Goal: Use online tool/utility: Utilize a website feature to perform a specific function

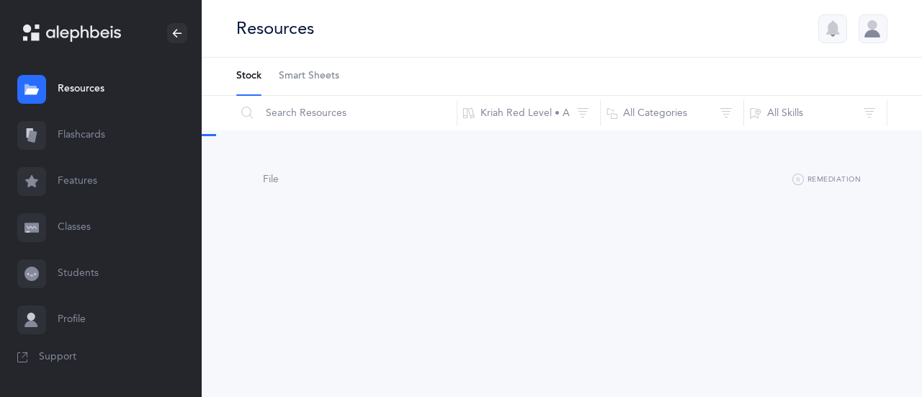
click at [97, 133] on link "Flashcards" at bounding box center [101, 135] width 202 height 46
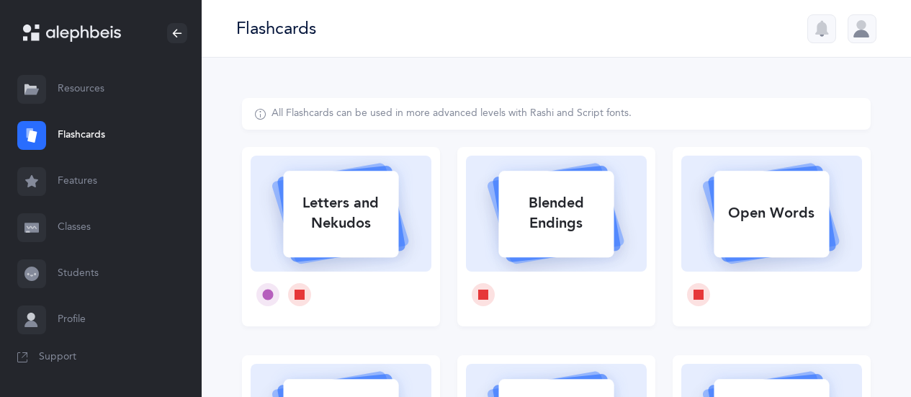
click at [376, 220] on div "Letters and Nekudos" at bounding box center [340, 213] width 115 height 58
select select
select select "single"
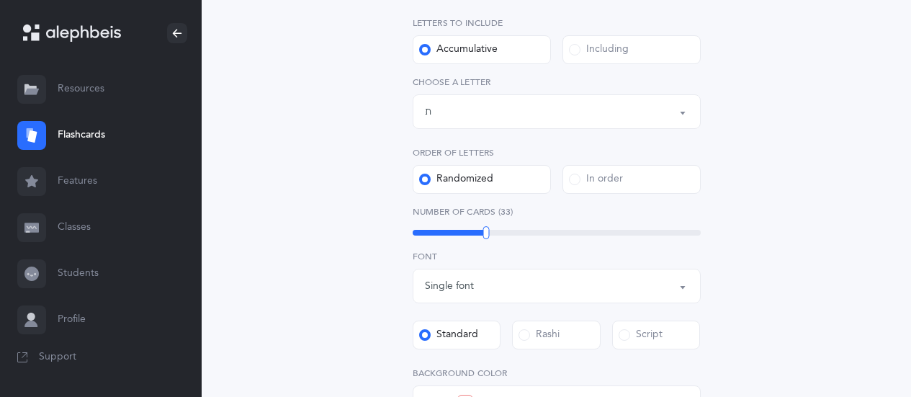
scroll to position [288, 0]
click at [485, 230] on div at bounding box center [488, 231] width 6 height 13
click at [488, 226] on div at bounding box center [488, 231] width 6 height 13
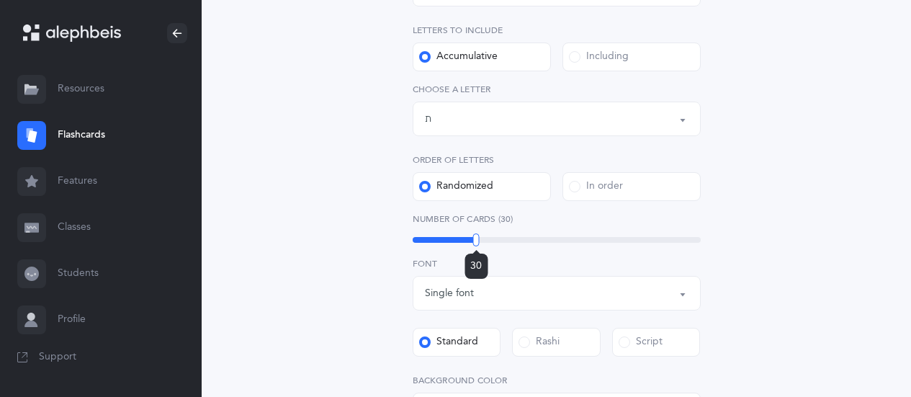
scroll to position [278, 0]
click at [557, 120] on div "Letters up until: ת" at bounding box center [557, 120] width 264 height 24
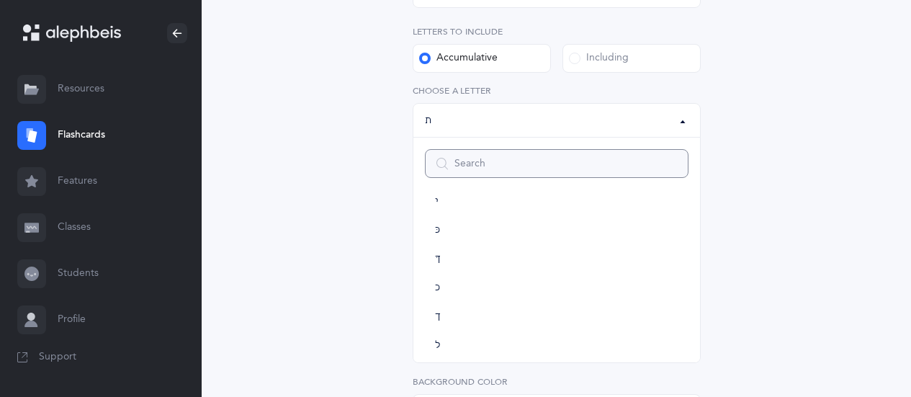
scroll to position [303, 0]
click at [440, 256] on span "ךּ" at bounding box center [438, 258] width 6 height 13
select select "83"
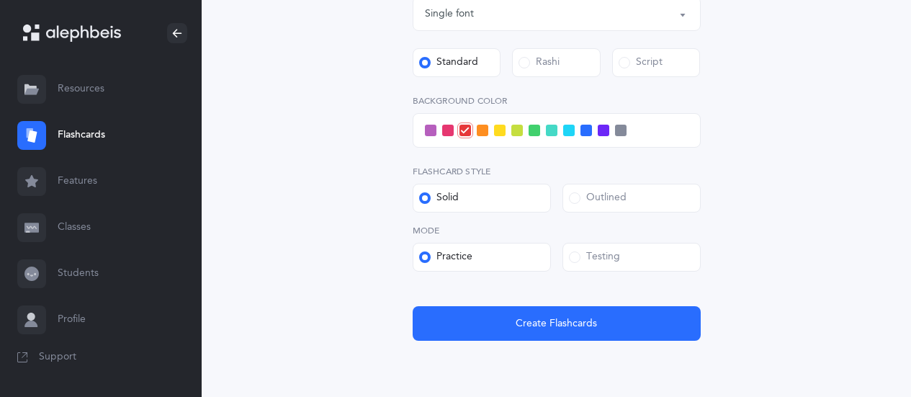
scroll to position [559, 0]
click at [570, 129] on span at bounding box center [569, 131] width 12 height 12
click at [0, 0] on input "checkbox" at bounding box center [0, 0] width 0 height 0
click at [588, 127] on span at bounding box center [587, 131] width 12 height 12
click at [0, 0] on input "checkbox" at bounding box center [0, 0] width 0 height 0
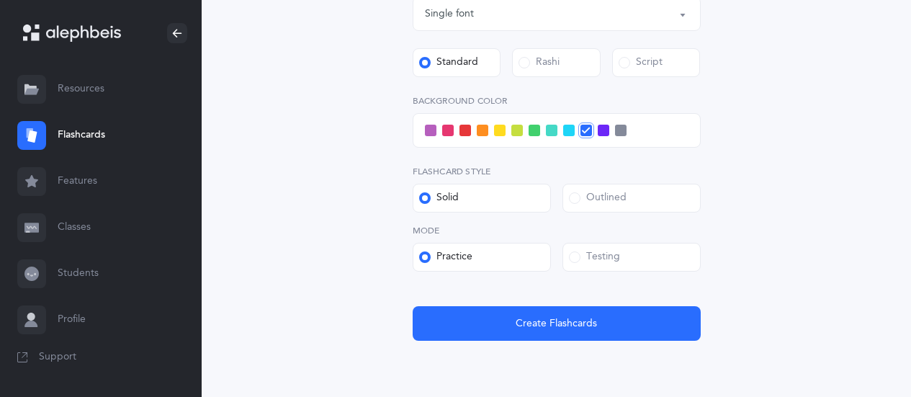
click at [577, 254] on span at bounding box center [575, 257] width 12 height 12
click at [0, 0] on input "Testing" at bounding box center [0, 0] width 0 height 0
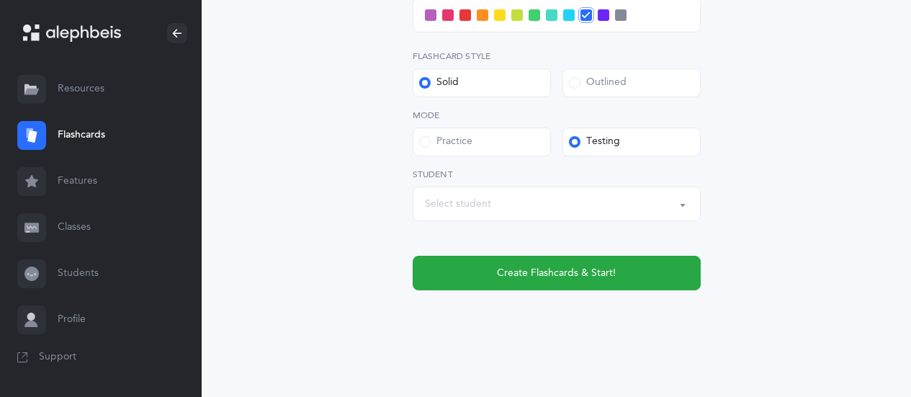
scroll to position [681, 0]
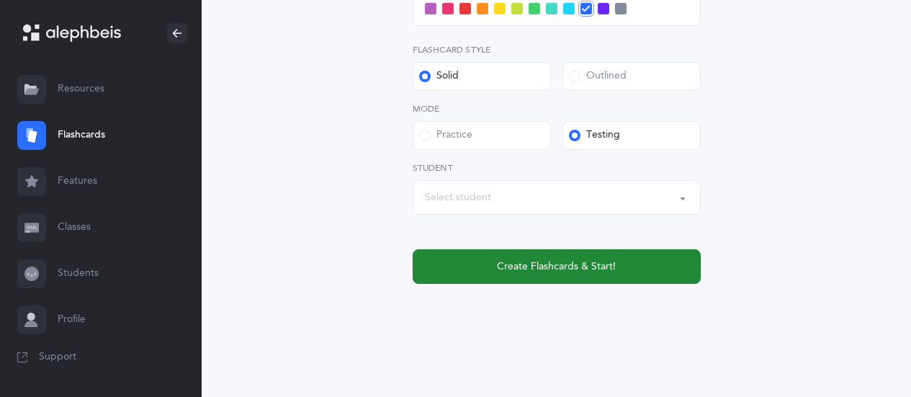
click at [557, 264] on span "Create Flashcards & Start!" at bounding box center [556, 266] width 119 height 15
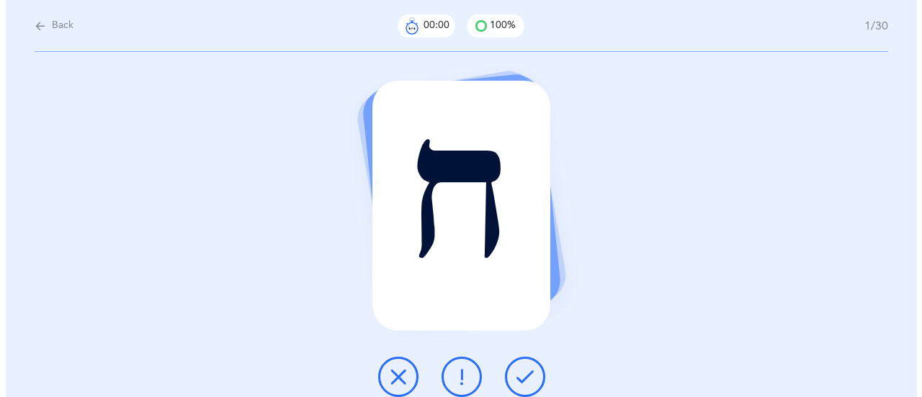
scroll to position [0, 0]
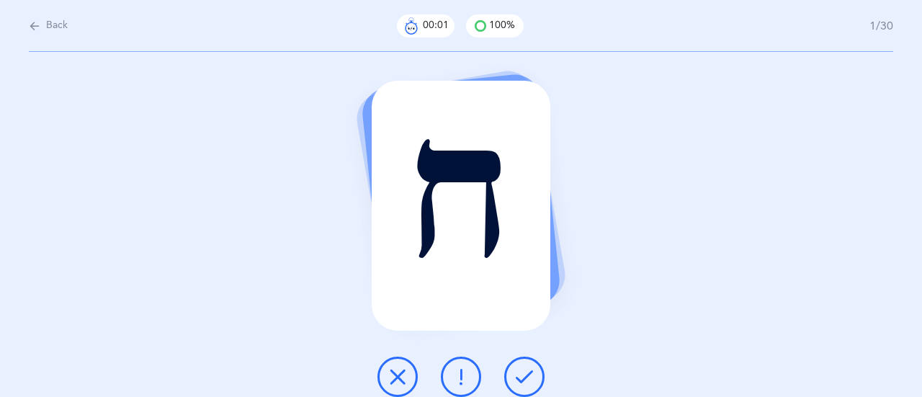
click at [527, 374] on icon at bounding box center [524, 376] width 17 height 17
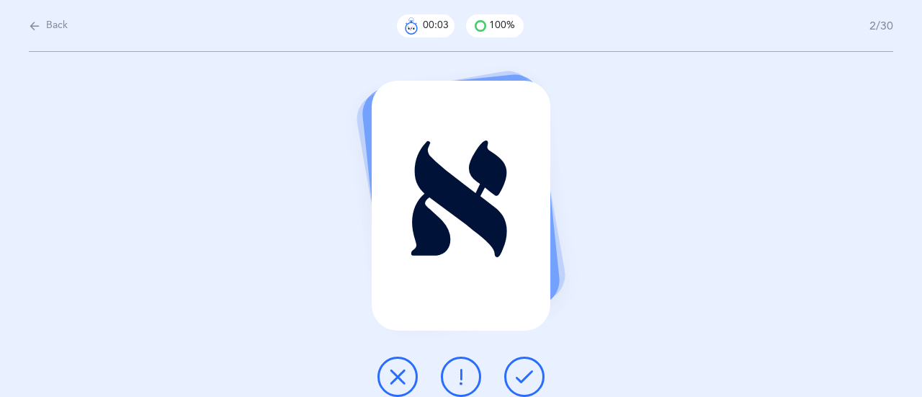
click at [529, 373] on icon at bounding box center [524, 376] width 17 height 17
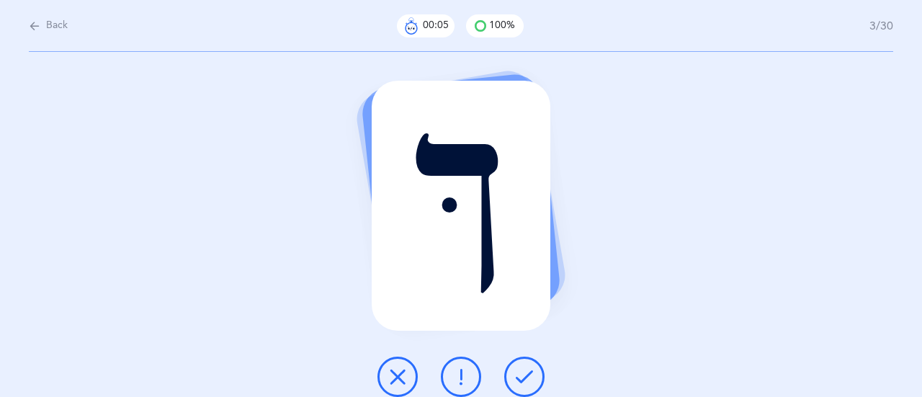
click at [526, 375] on icon at bounding box center [524, 376] width 17 height 17
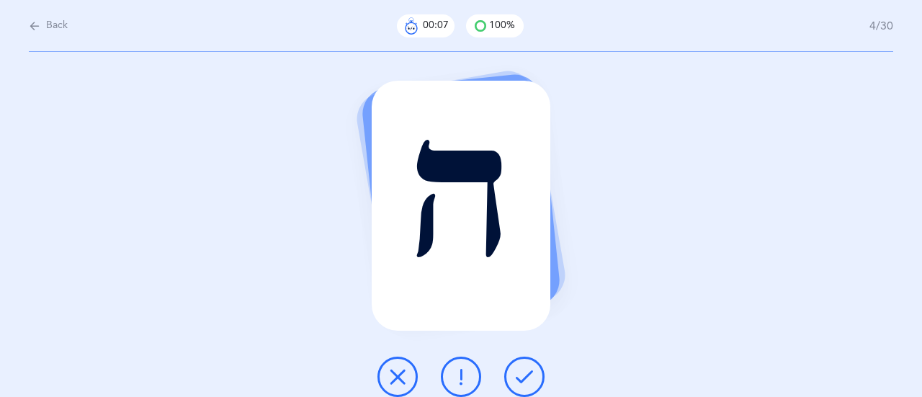
click at [527, 368] on icon at bounding box center [524, 376] width 17 height 17
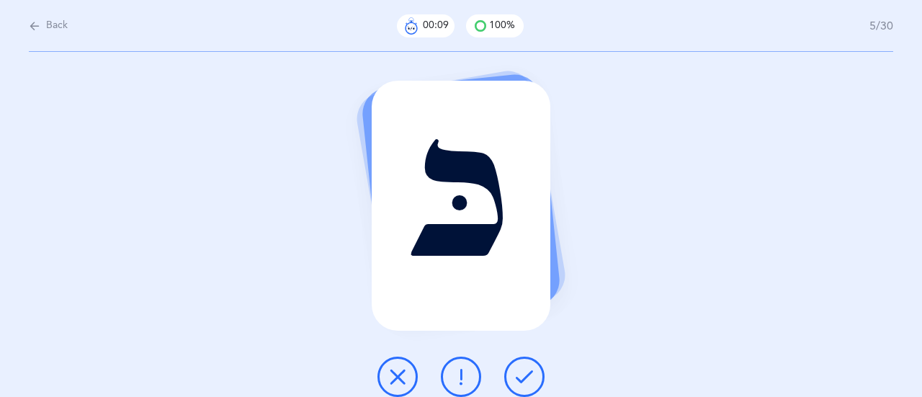
click at [524, 375] on icon at bounding box center [524, 376] width 17 height 17
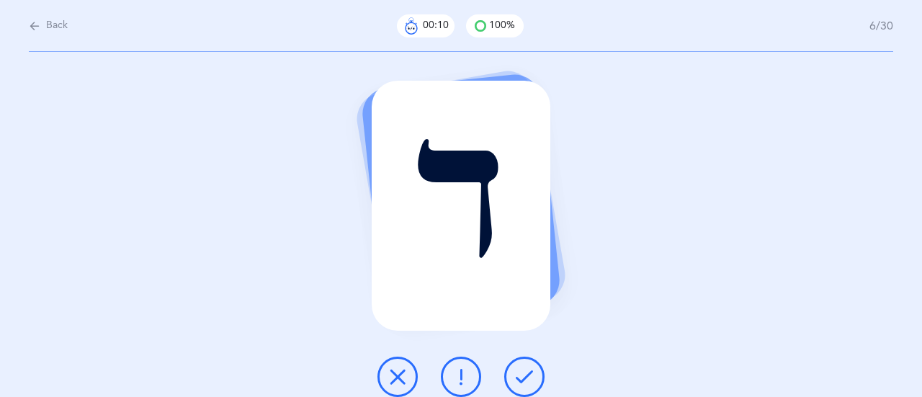
click at [527, 370] on icon at bounding box center [524, 376] width 17 height 17
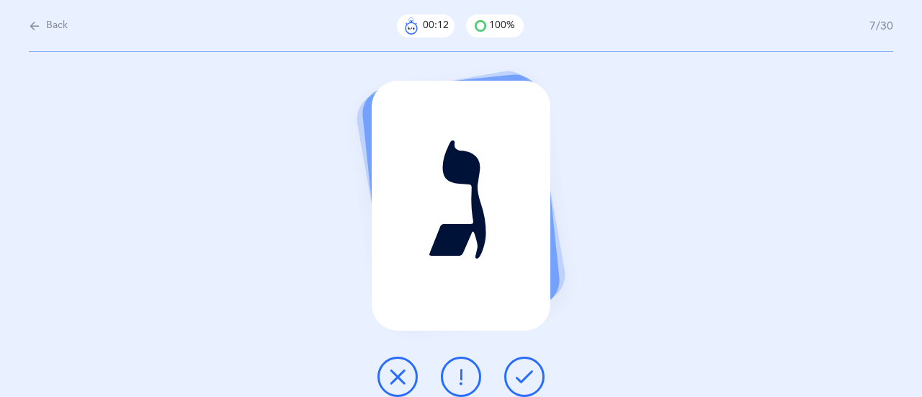
click at [530, 372] on icon at bounding box center [524, 376] width 17 height 17
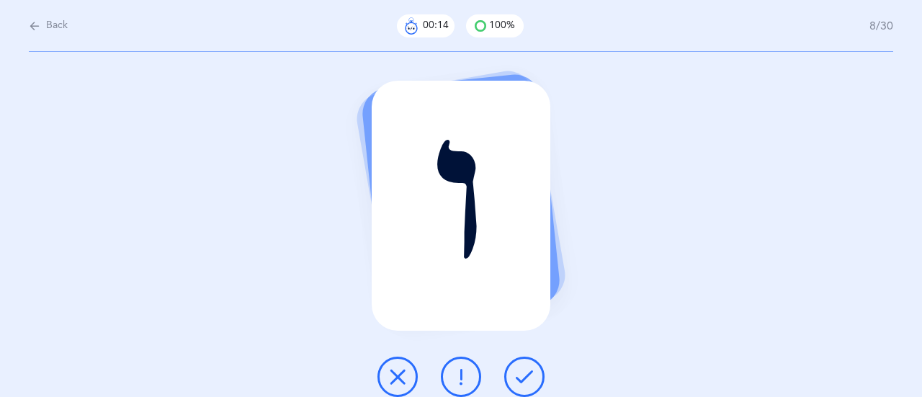
click at [529, 370] on icon at bounding box center [524, 376] width 17 height 17
click at [527, 374] on icon at bounding box center [524, 376] width 17 height 17
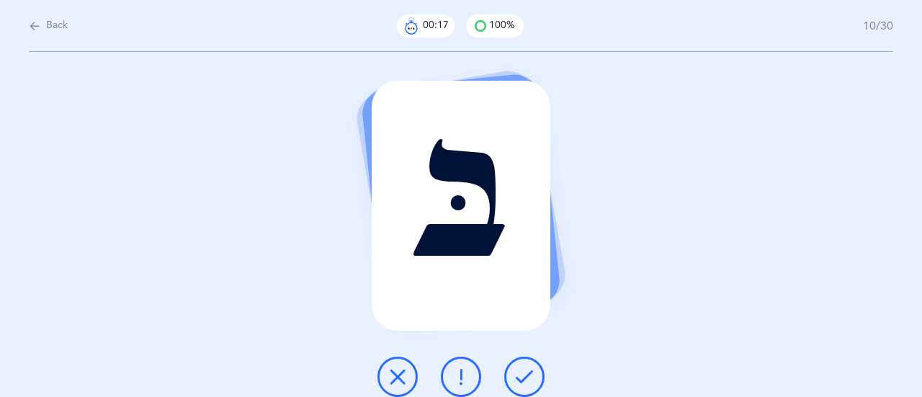
click at [532, 366] on button at bounding box center [524, 377] width 40 height 40
click at [527, 367] on button at bounding box center [524, 377] width 40 height 40
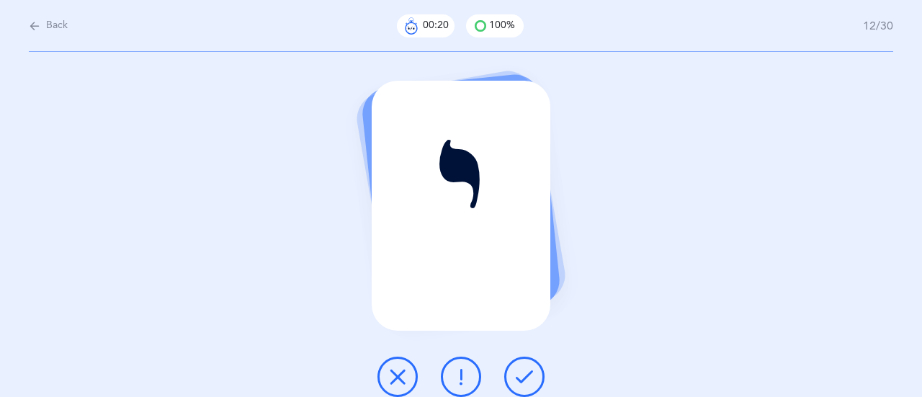
click at [532, 364] on button at bounding box center [524, 377] width 40 height 40
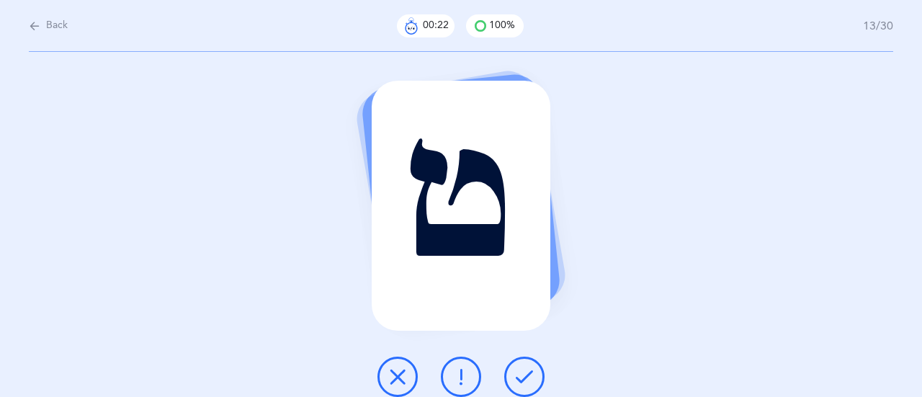
click at [528, 373] on icon at bounding box center [524, 376] width 17 height 17
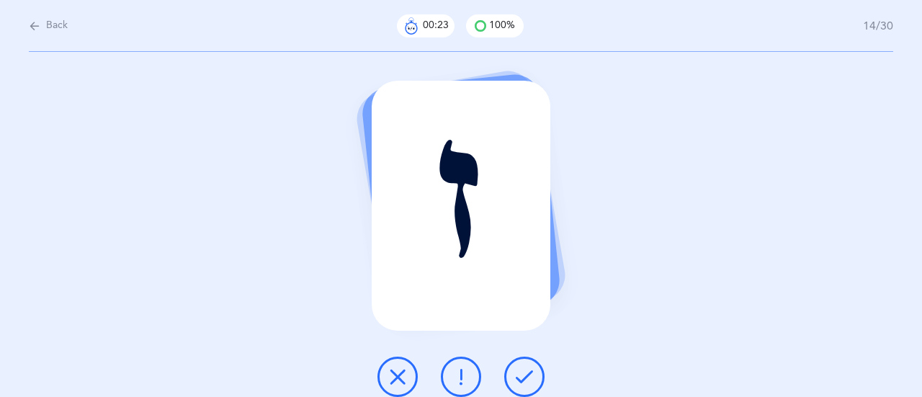
click at [530, 372] on icon at bounding box center [524, 376] width 17 height 17
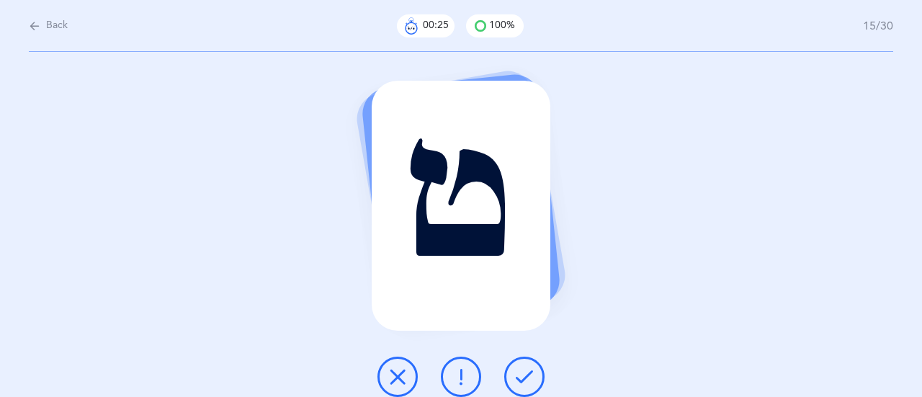
click at [528, 368] on icon at bounding box center [524, 376] width 17 height 17
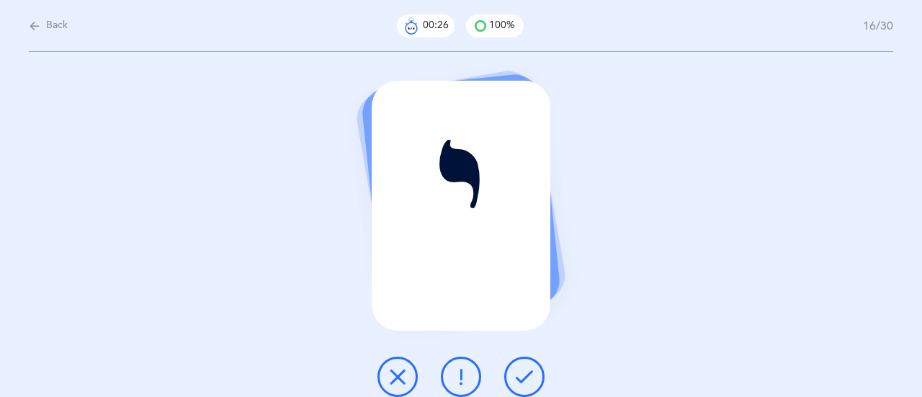
click at [527, 370] on icon at bounding box center [524, 376] width 17 height 17
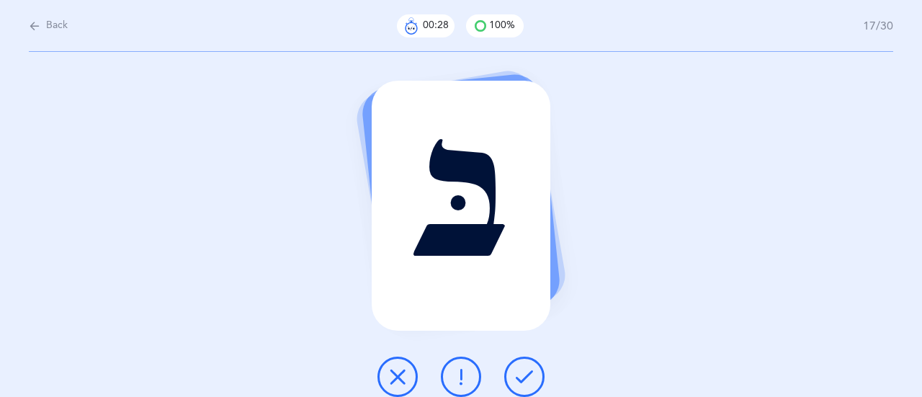
click at [527, 370] on icon at bounding box center [524, 376] width 17 height 17
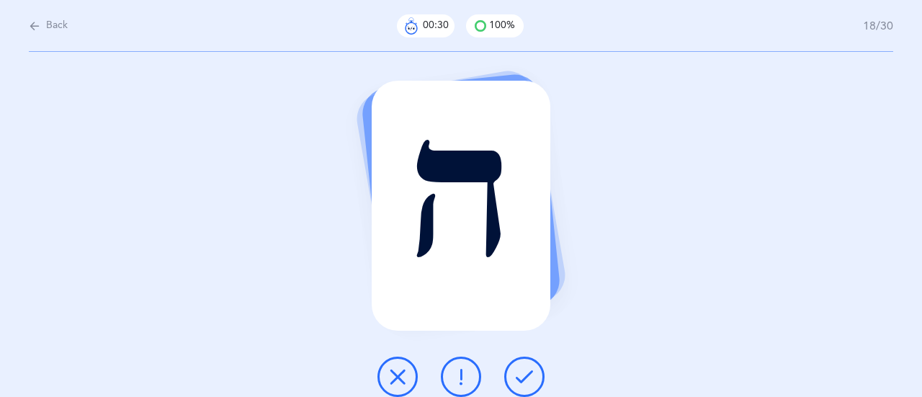
click at [527, 367] on button at bounding box center [524, 377] width 40 height 40
click at [529, 369] on icon at bounding box center [524, 376] width 17 height 17
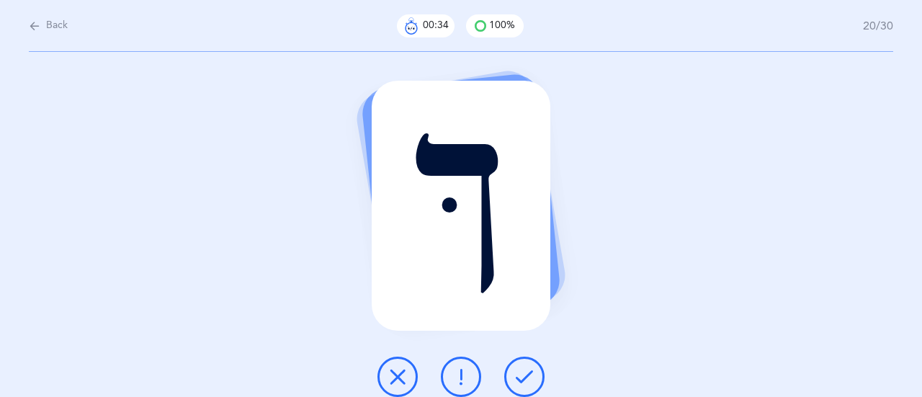
click at [524, 372] on icon at bounding box center [524, 376] width 17 height 17
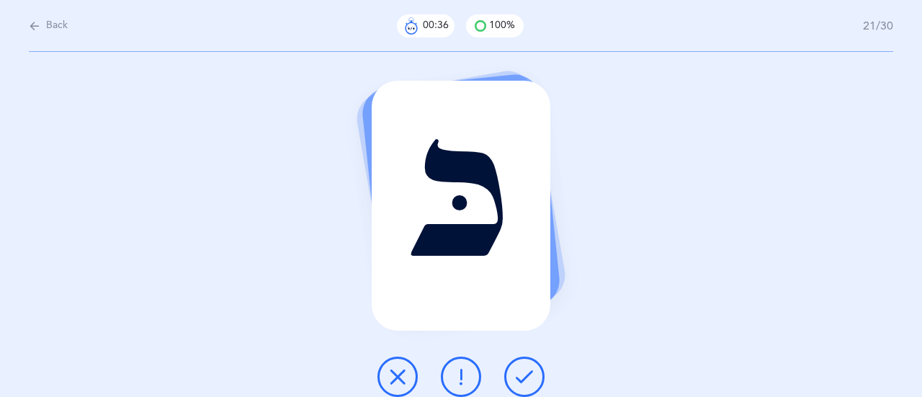
click at [527, 370] on icon at bounding box center [524, 376] width 17 height 17
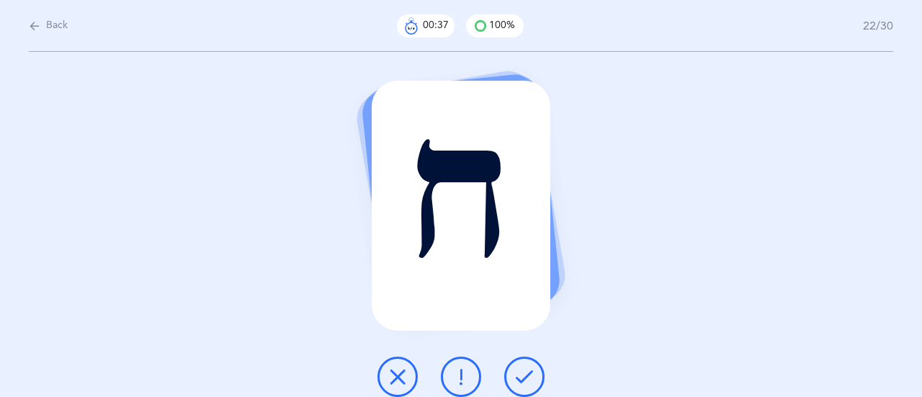
click at [529, 370] on icon at bounding box center [524, 376] width 17 height 17
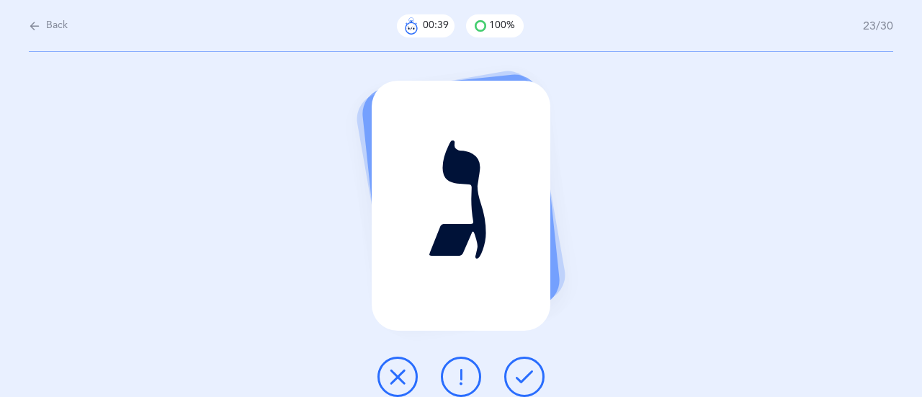
click at [529, 370] on icon at bounding box center [524, 376] width 17 height 17
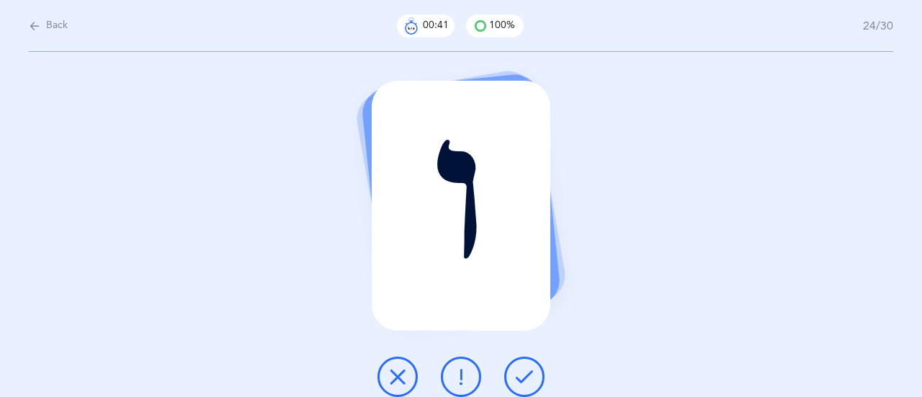
click at [527, 368] on icon at bounding box center [524, 376] width 17 height 17
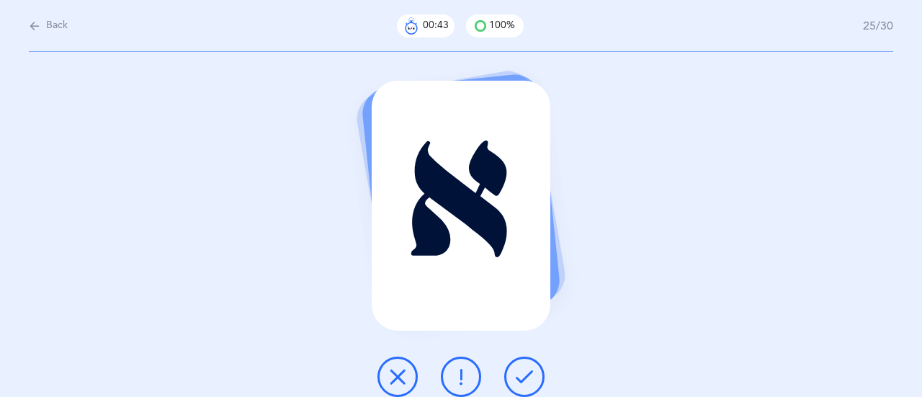
click at [528, 371] on icon at bounding box center [524, 376] width 17 height 17
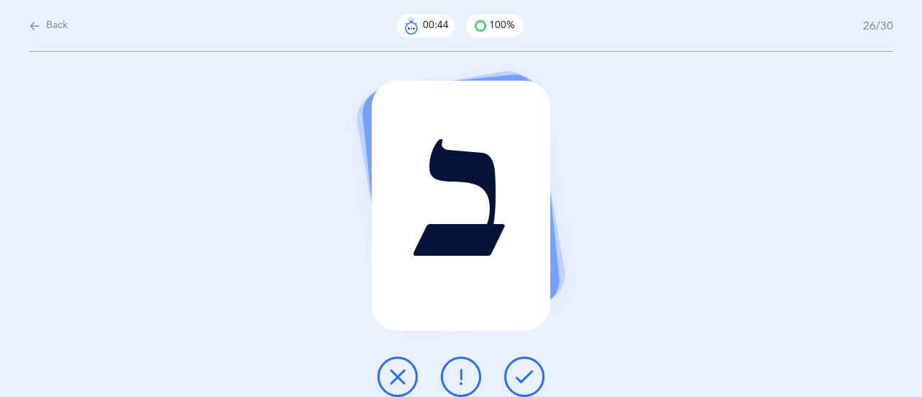
click at [527, 367] on button at bounding box center [524, 377] width 40 height 40
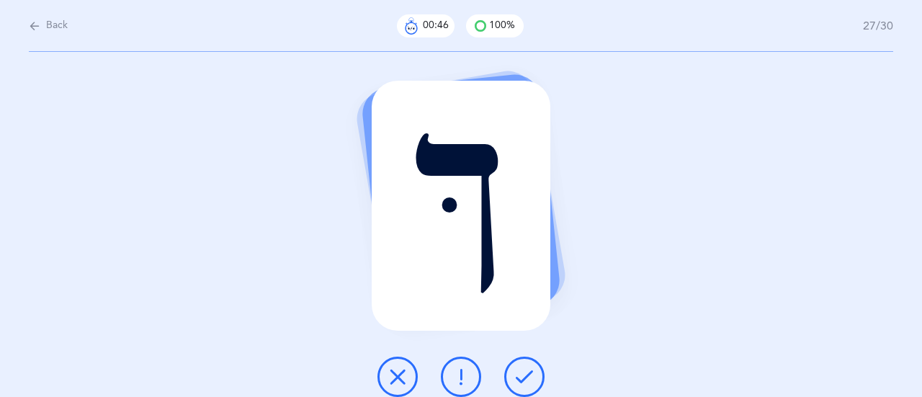
click at [527, 370] on icon at bounding box center [524, 376] width 17 height 17
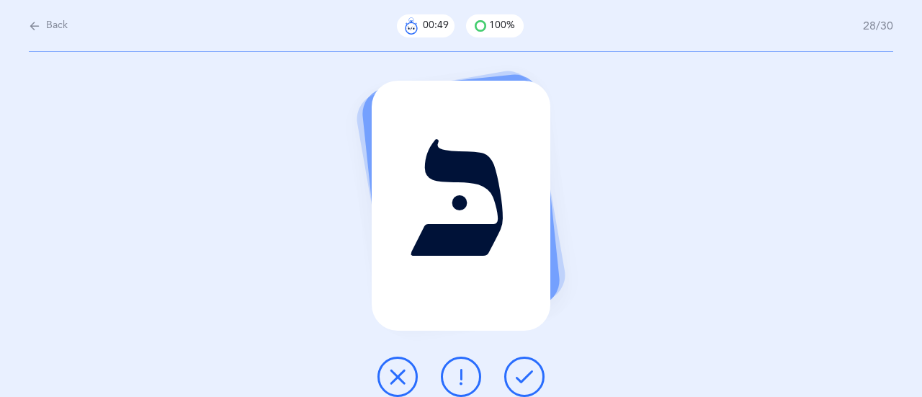
click at [524, 372] on icon at bounding box center [524, 376] width 17 height 17
click at [526, 368] on icon at bounding box center [524, 376] width 17 height 17
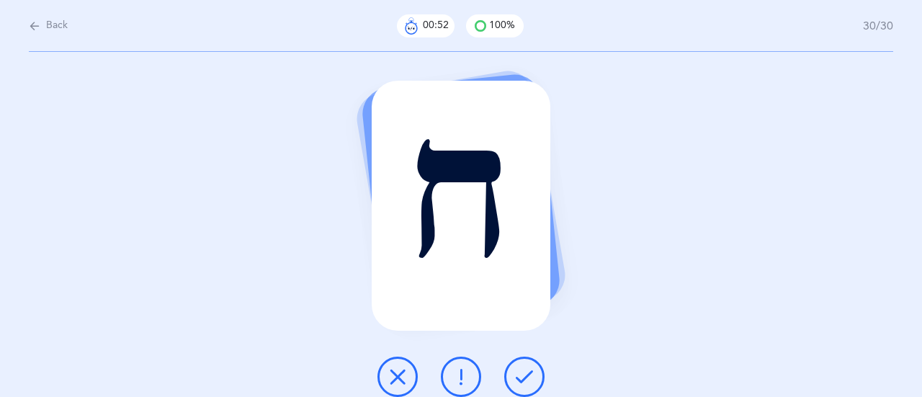
click at [527, 370] on icon at bounding box center [524, 376] width 17 height 17
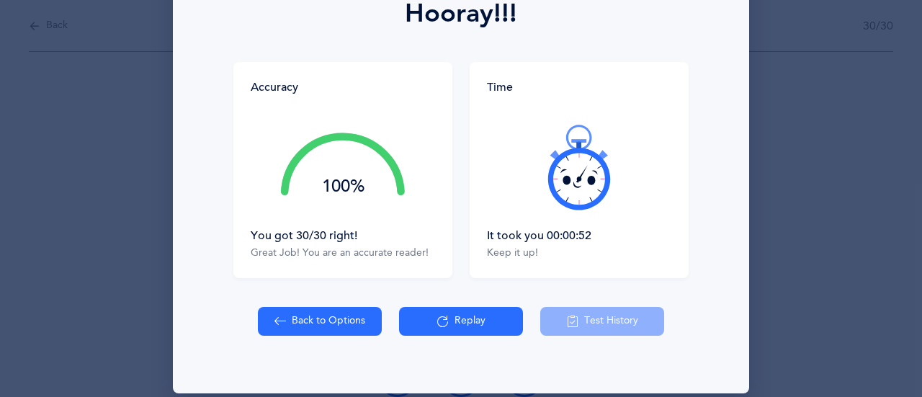
scroll to position [222, 0]
